Goal: Navigation & Orientation: Find specific page/section

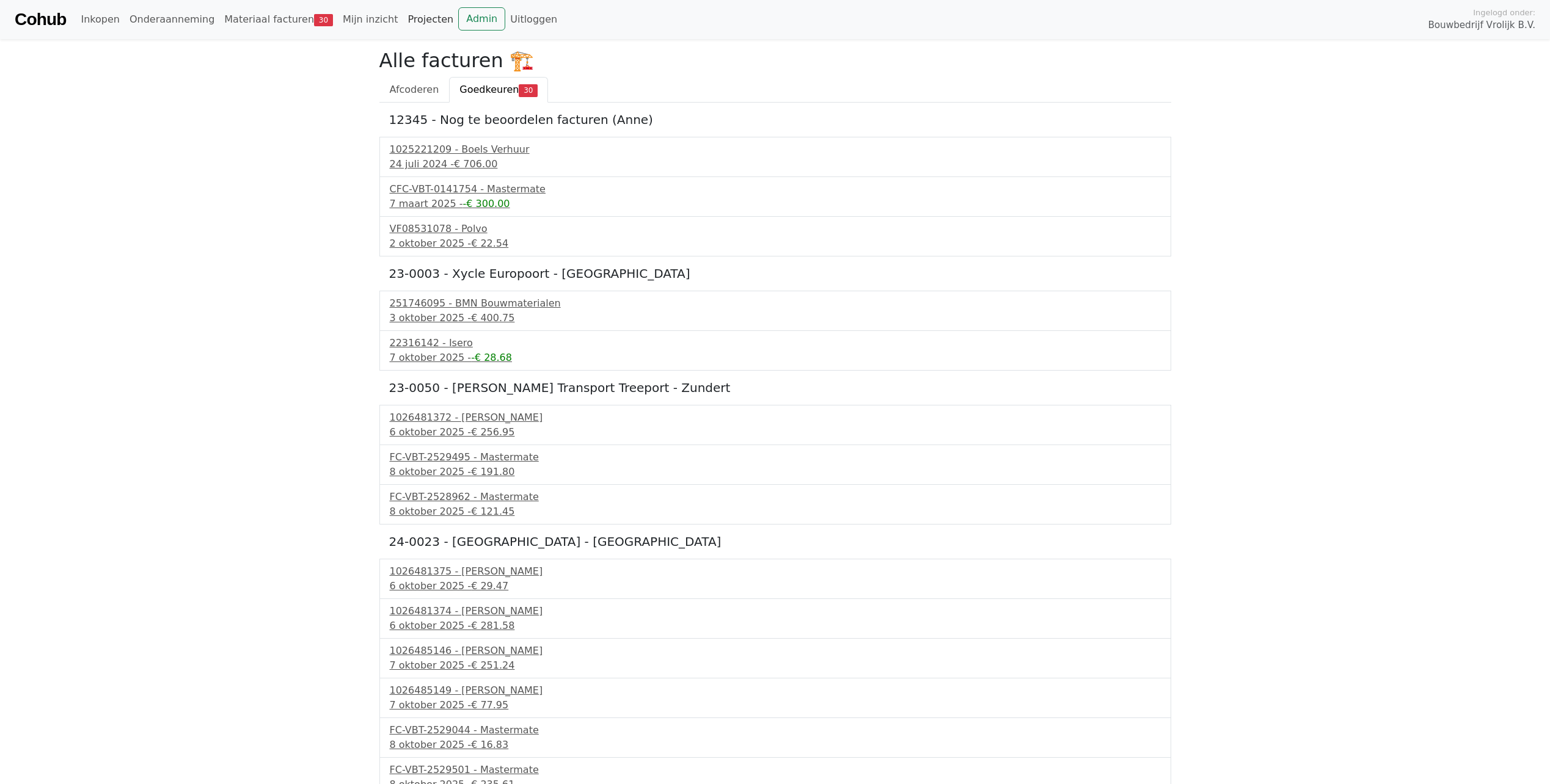
click at [402, 17] on link "Projecten" at bounding box center [430, 20] width 56 height 24
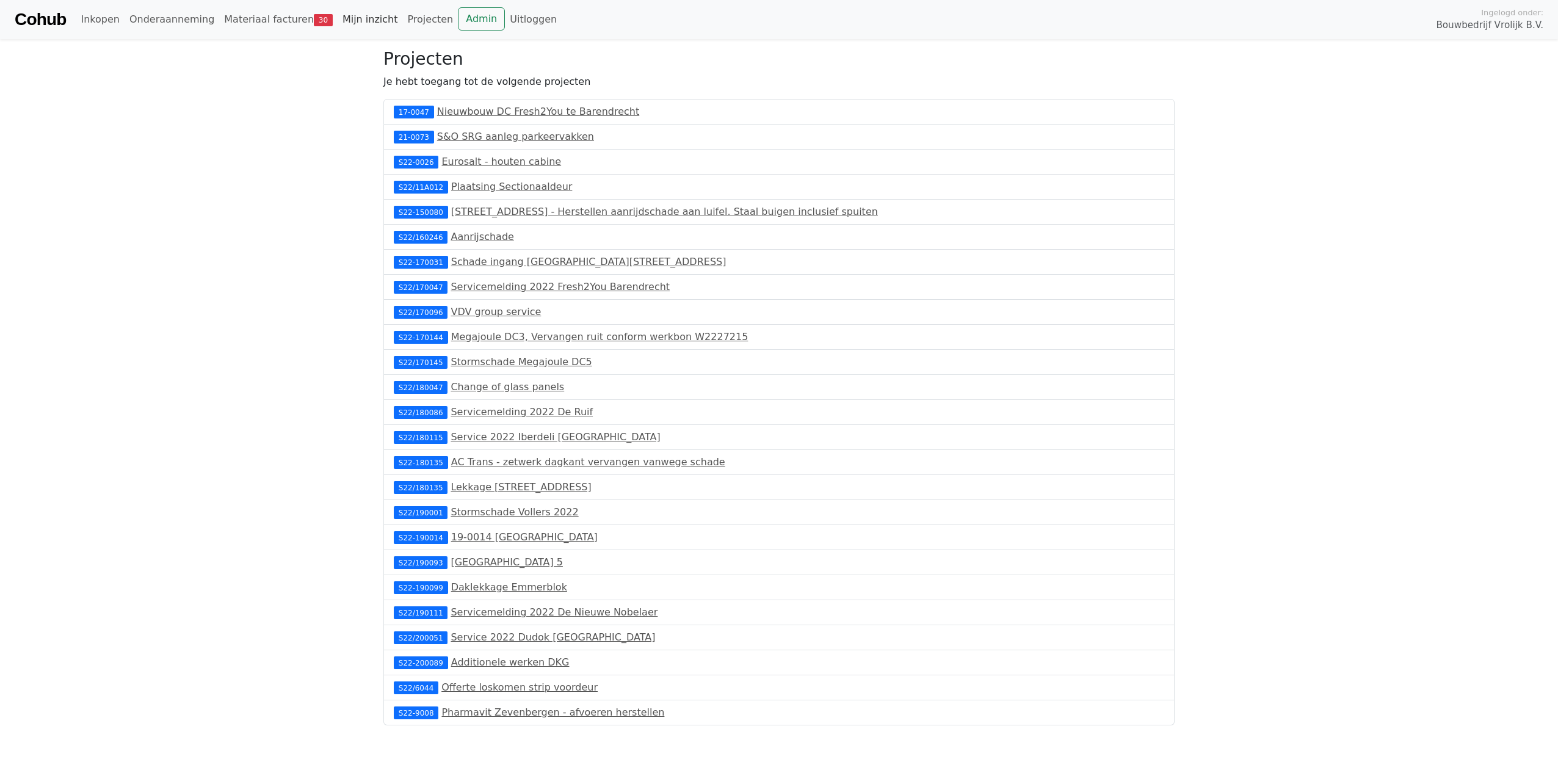
click at [353, 16] on link "Mijn inzicht" at bounding box center [370, 20] width 65 height 24
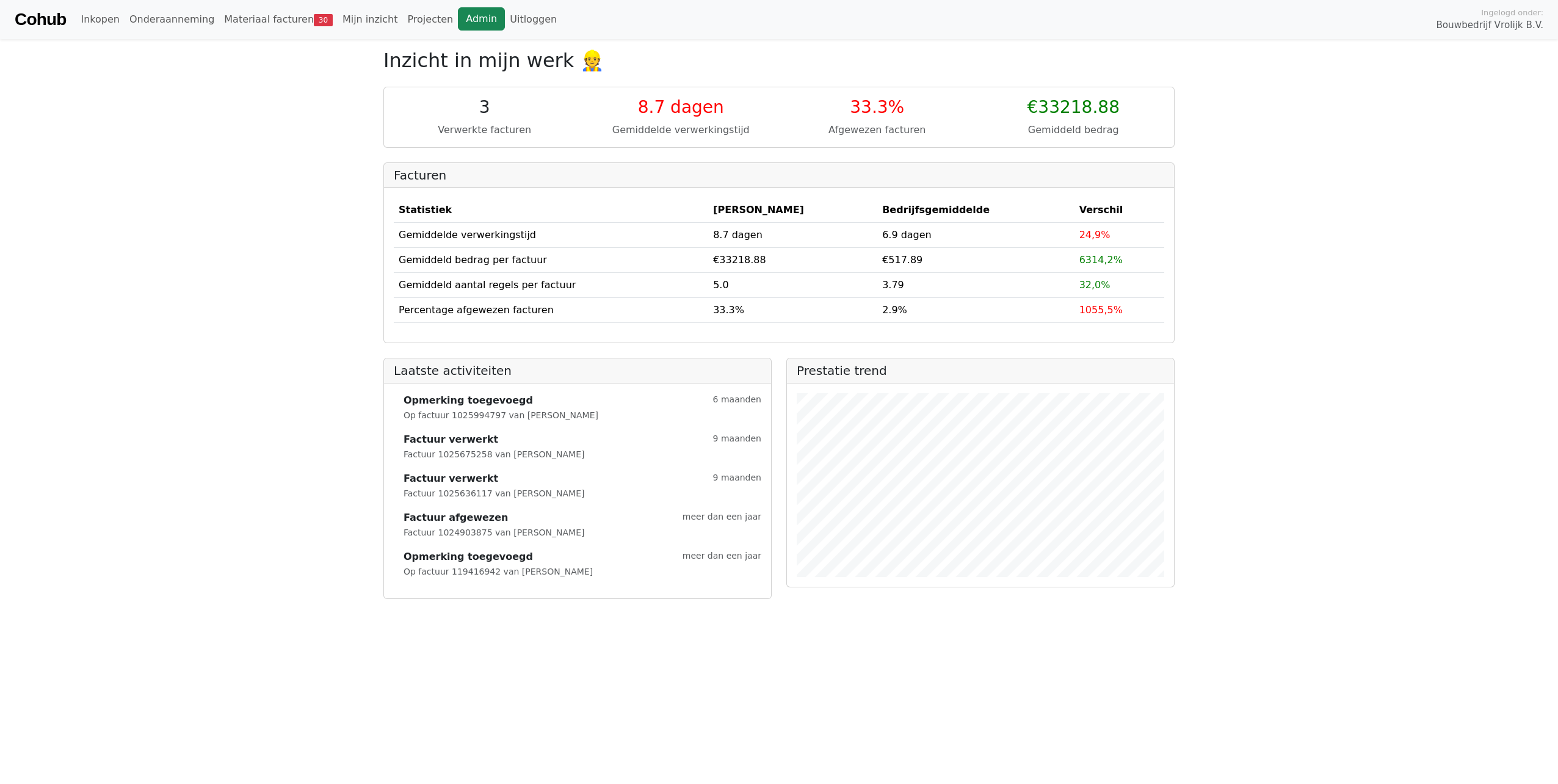
click at [458, 18] on link "Admin" at bounding box center [481, 19] width 47 height 23
